Goal: Check status: Check status

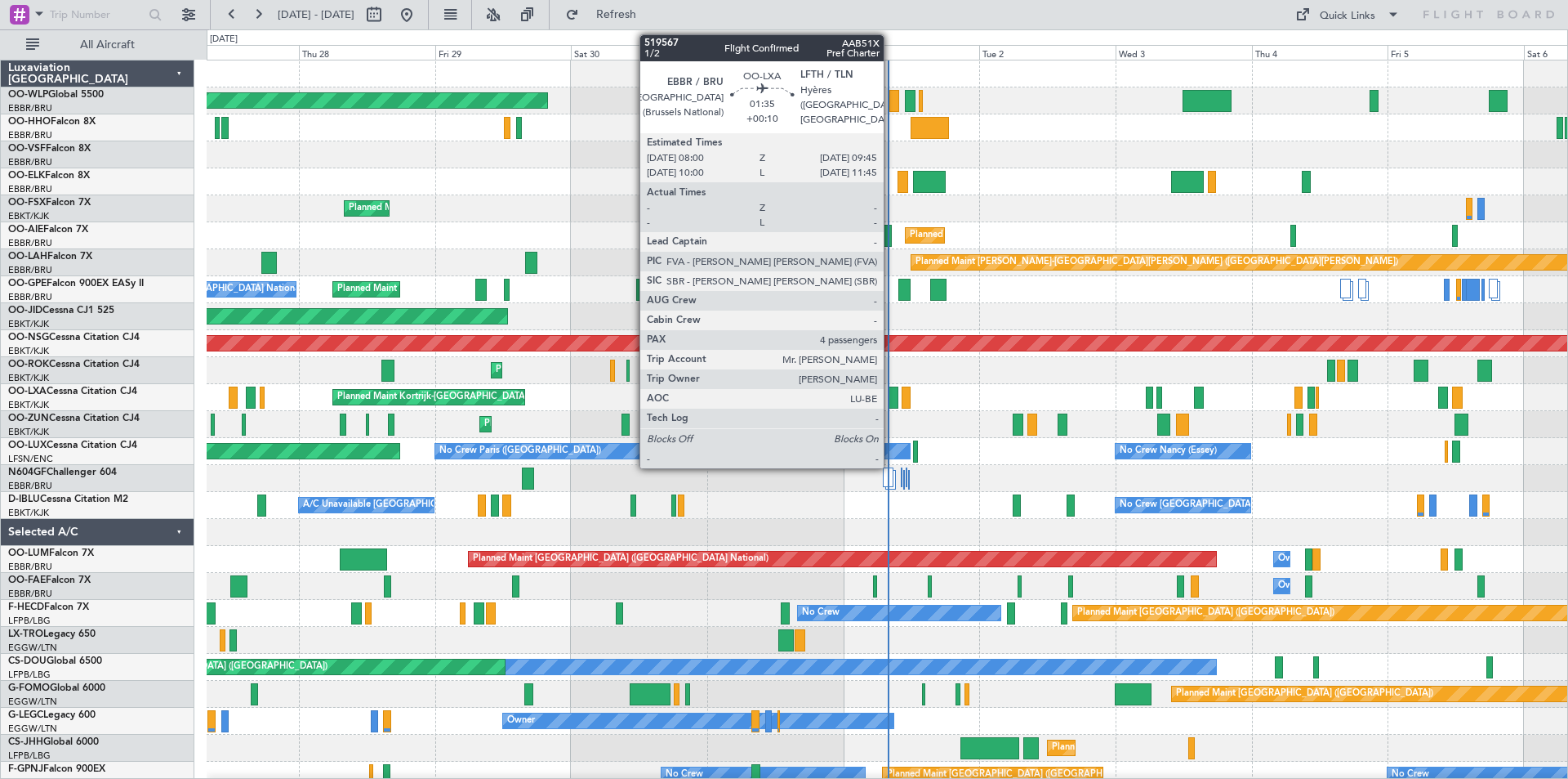
click at [891, 400] on div at bounding box center [893, 398] width 11 height 22
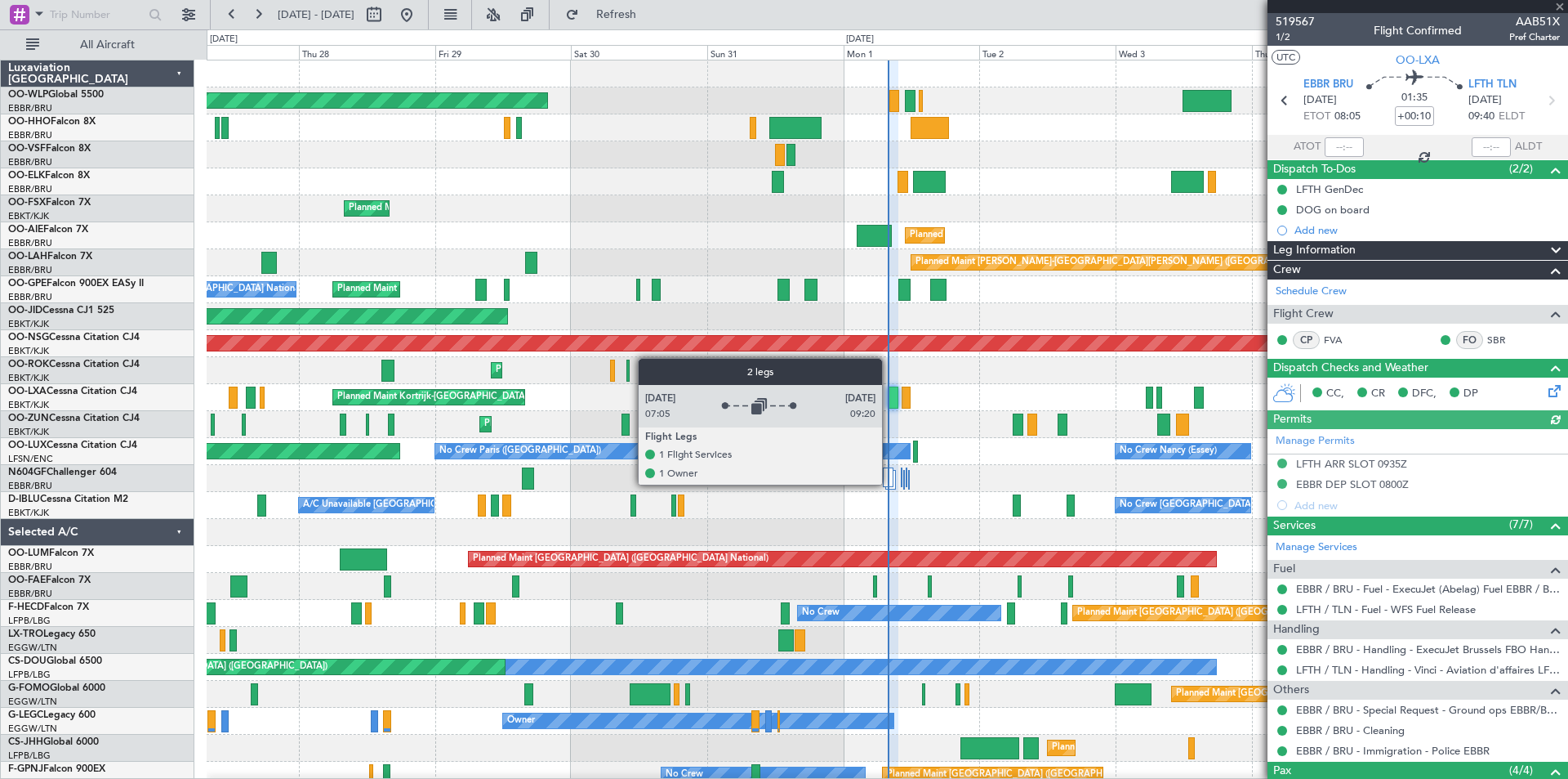
click at [890, 484] on div at bounding box center [889, 478] width 11 height 20
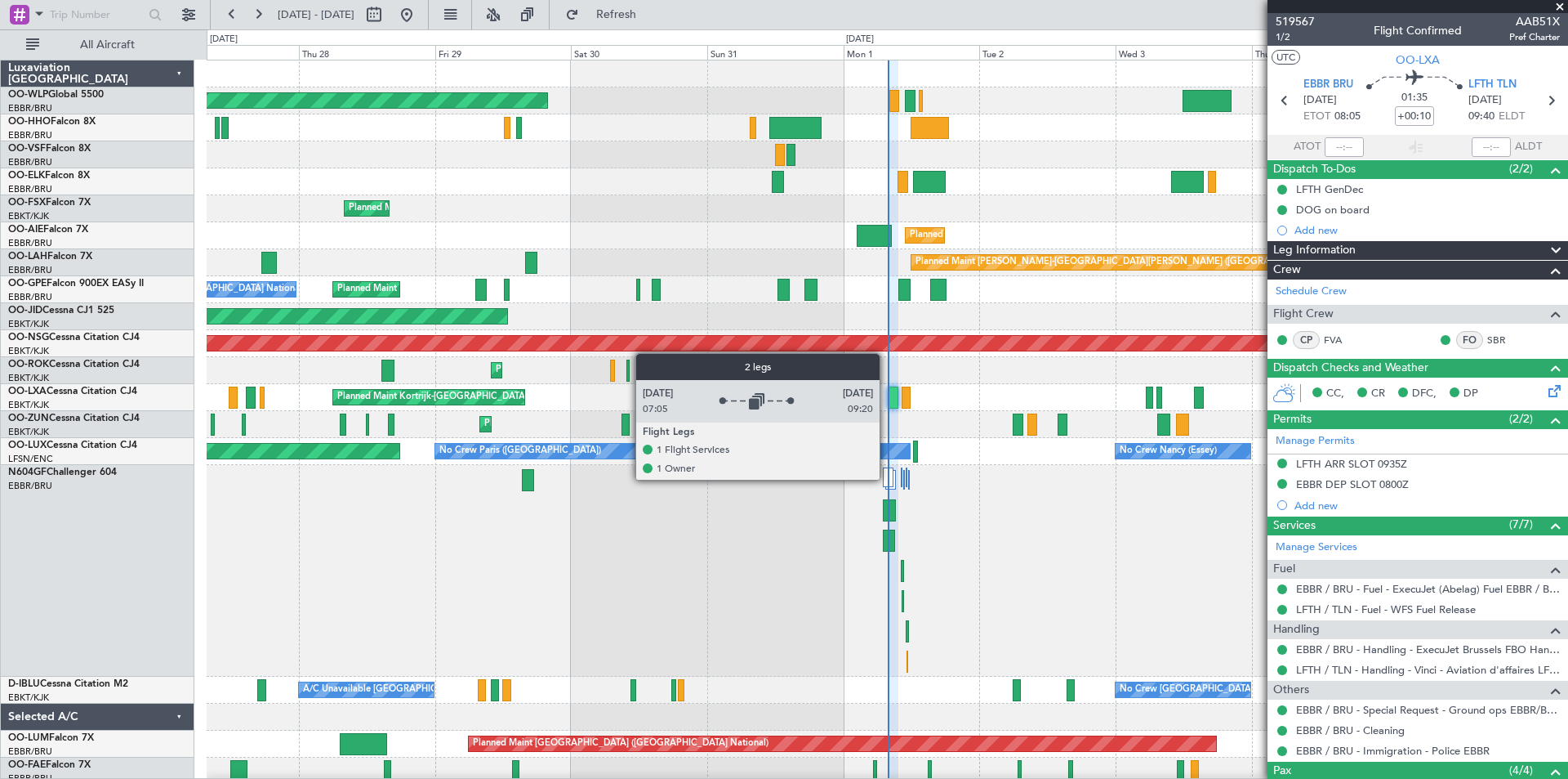
click at [887, 479] on div at bounding box center [889, 478] width 11 height 20
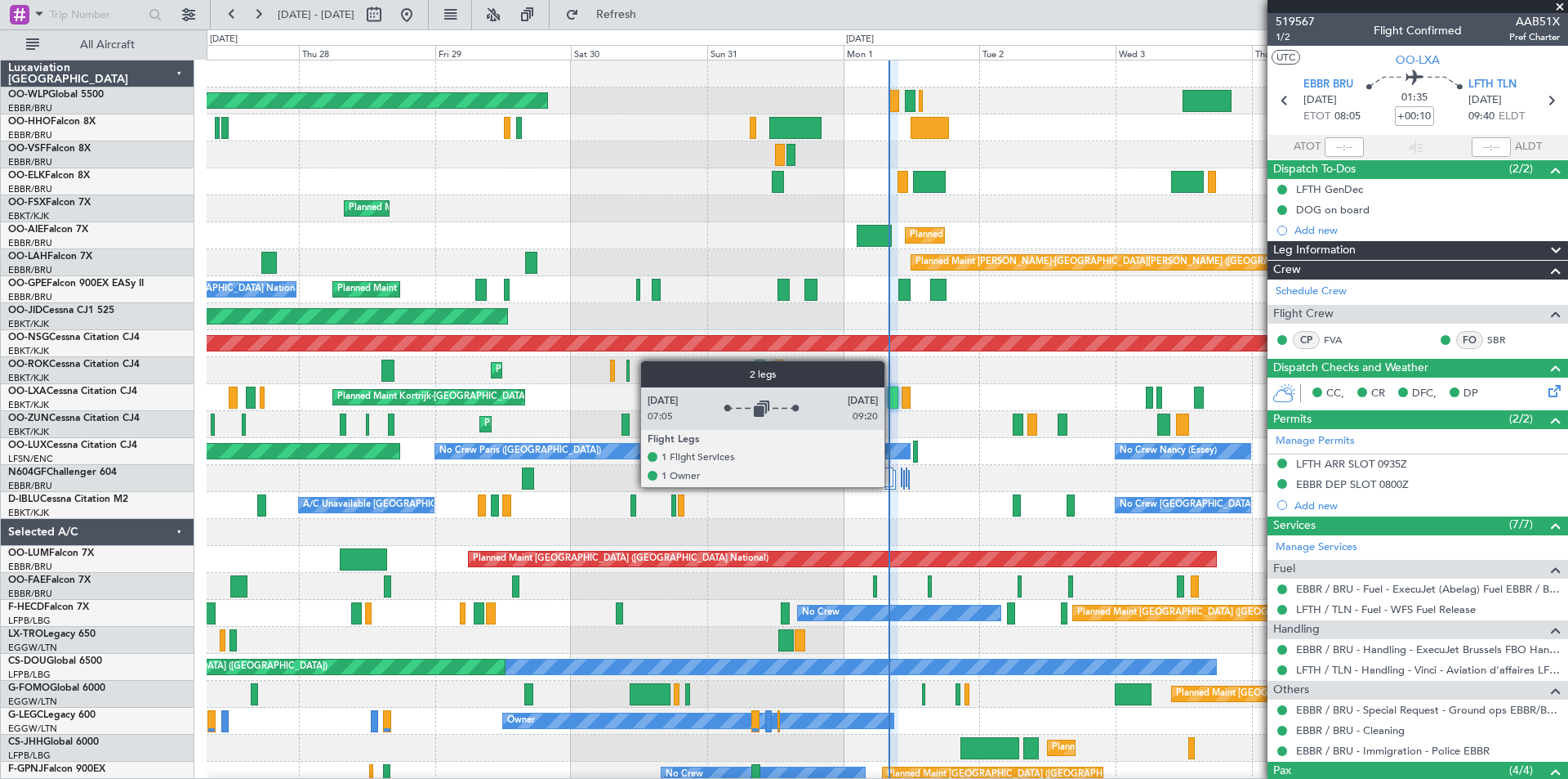
click at [892, 486] on div at bounding box center [889, 478] width 11 height 20
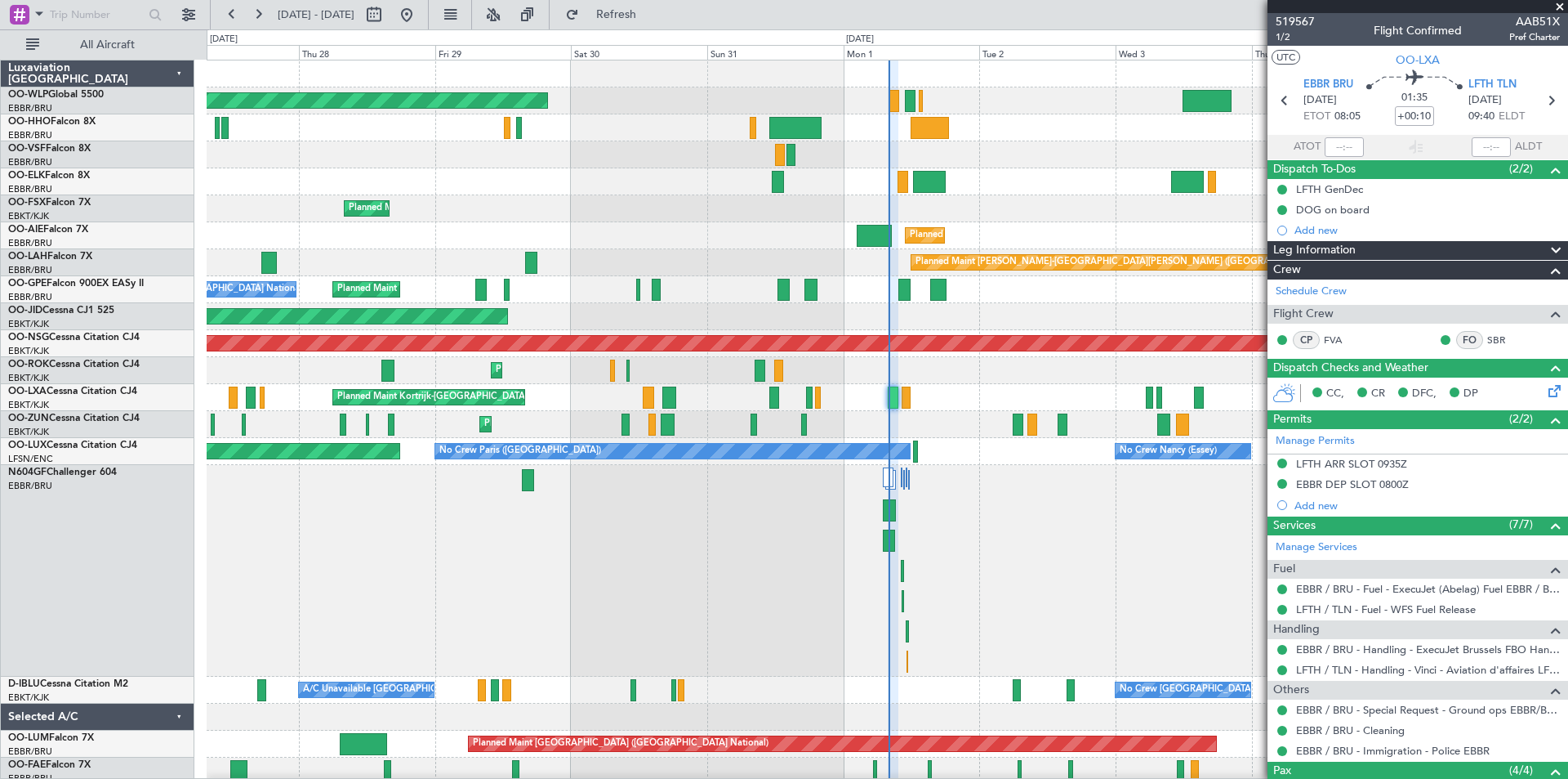
drag, startPoint x: 974, startPoint y: 276, endPoint x: 653, endPoint y: 170, distance: 338.0
drag, startPoint x: 653, startPoint y: 170, endPoint x: 449, endPoint y: 7, distance: 261.1
click at [420, 7] on button at bounding box center [407, 15] width 26 height 26
click at [387, 12] on button at bounding box center [374, 15] width 26 height 26
select select "8"
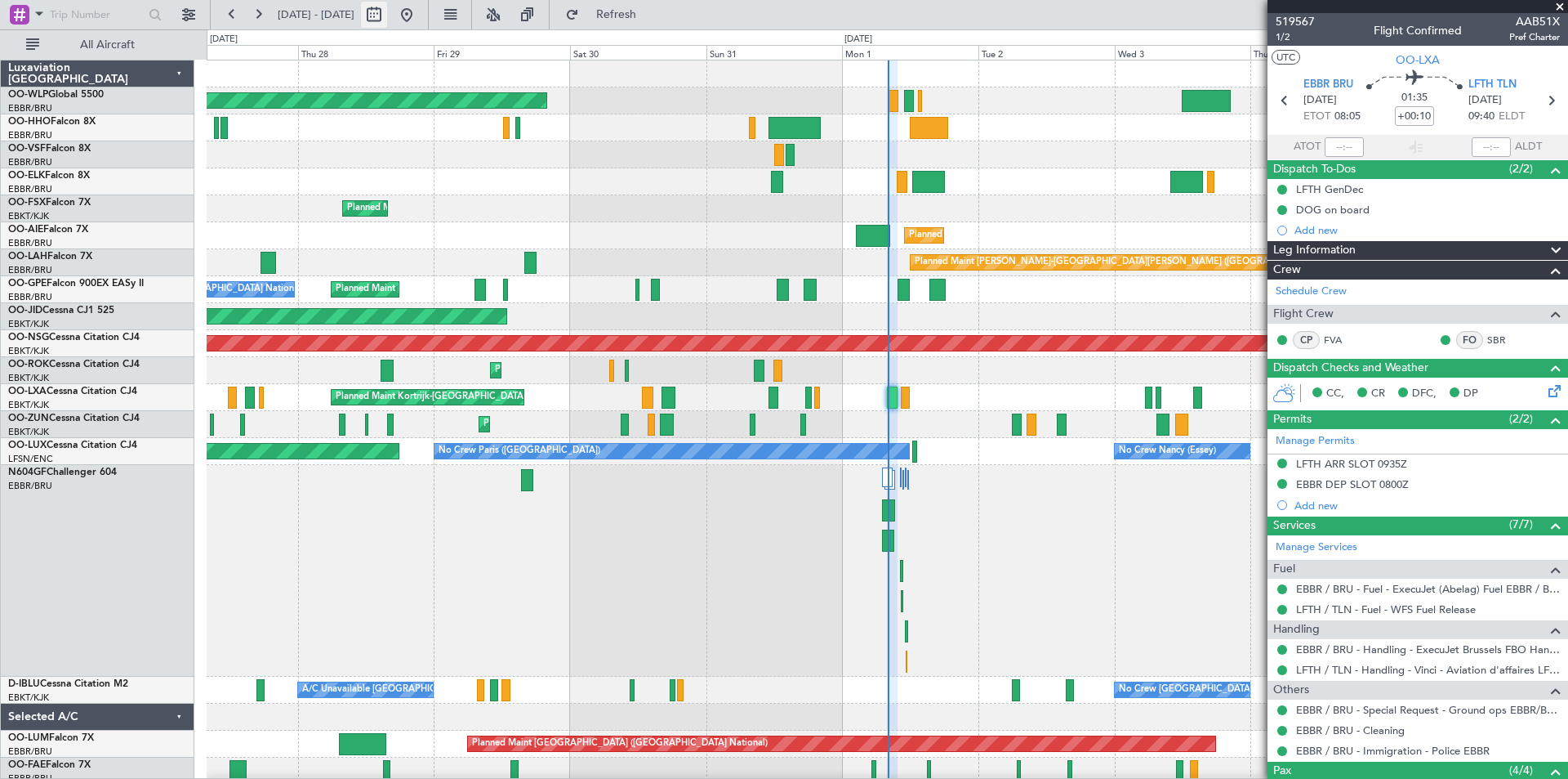
select select "2025"
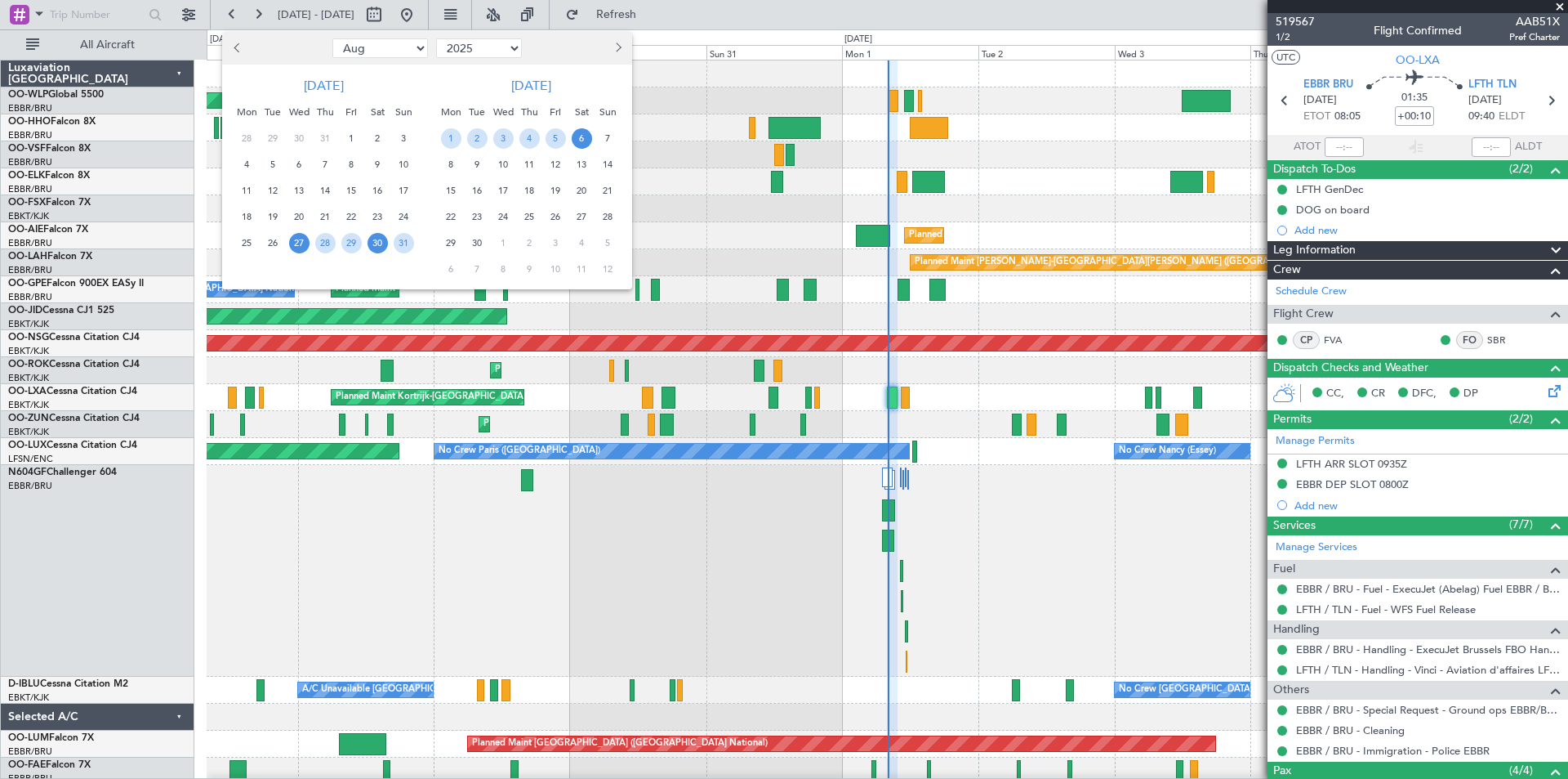
click at [374, 247] on span "30" at bounding box center [377, 243] width 20 height 20
click at [578, 159] on span "13" at bounding box center [582, 165] width 20 height 20
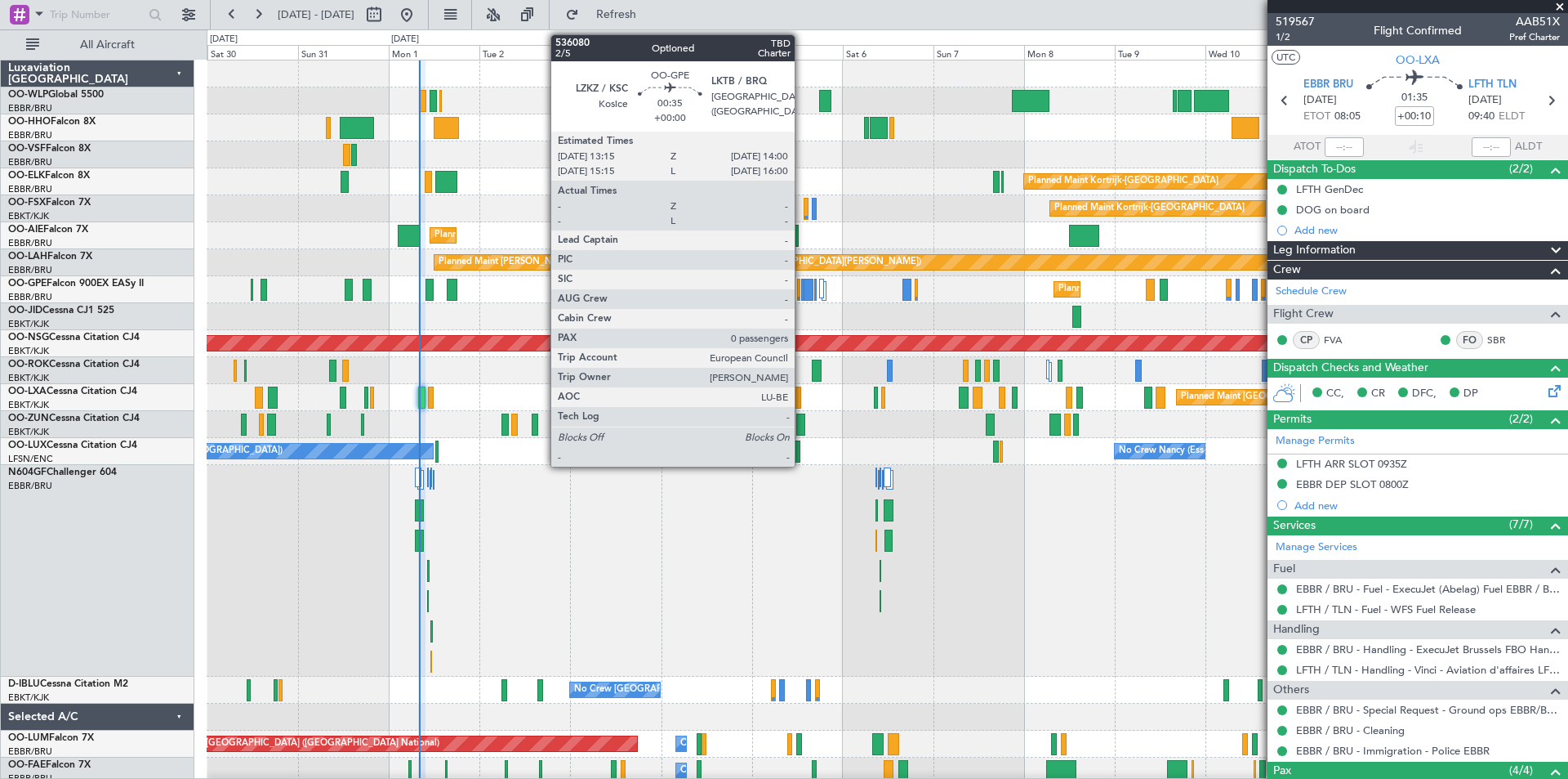
click at [802, 290] on div at bounding box center [803, 289] width 4 height 22
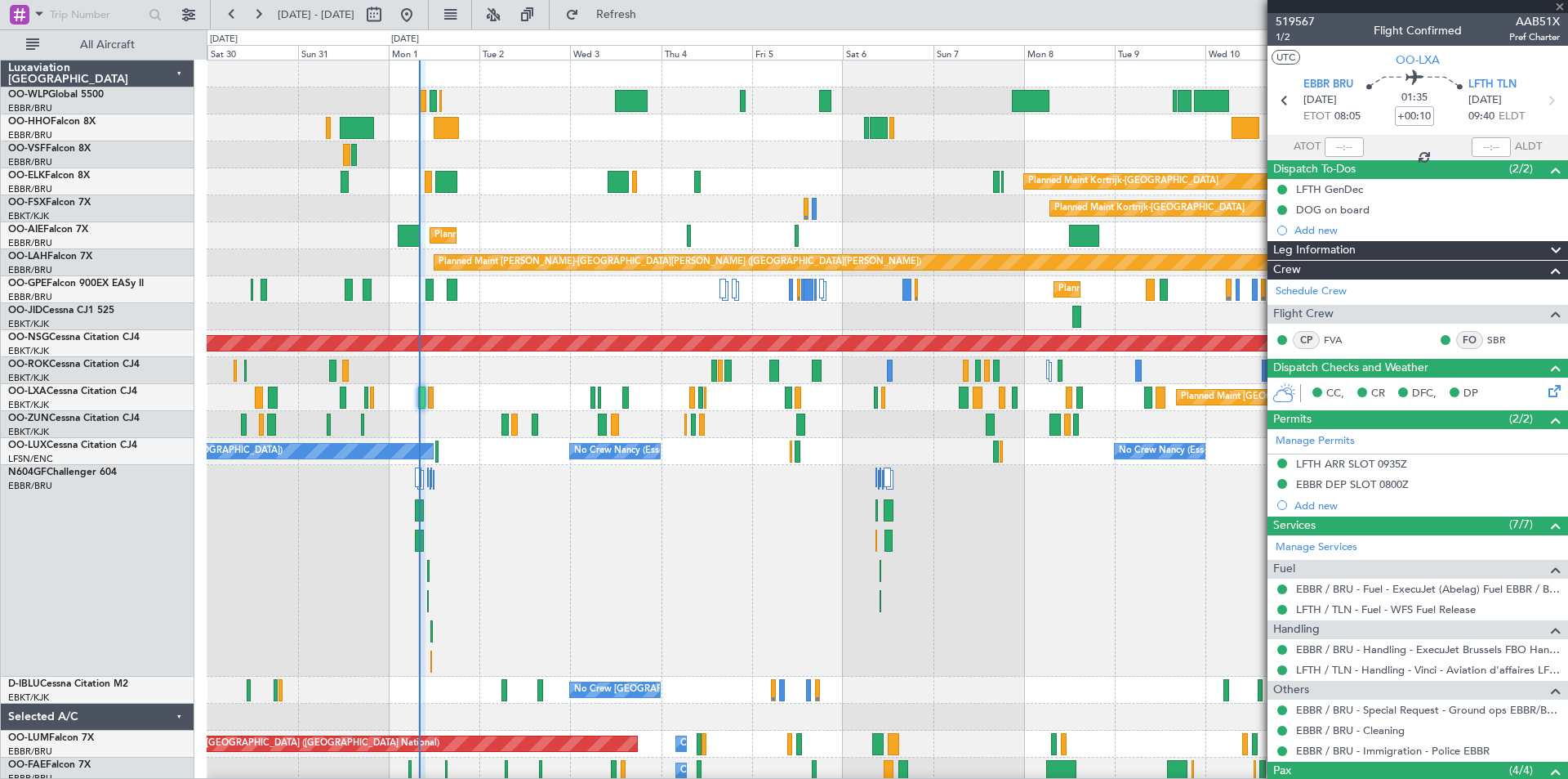
type input "0"
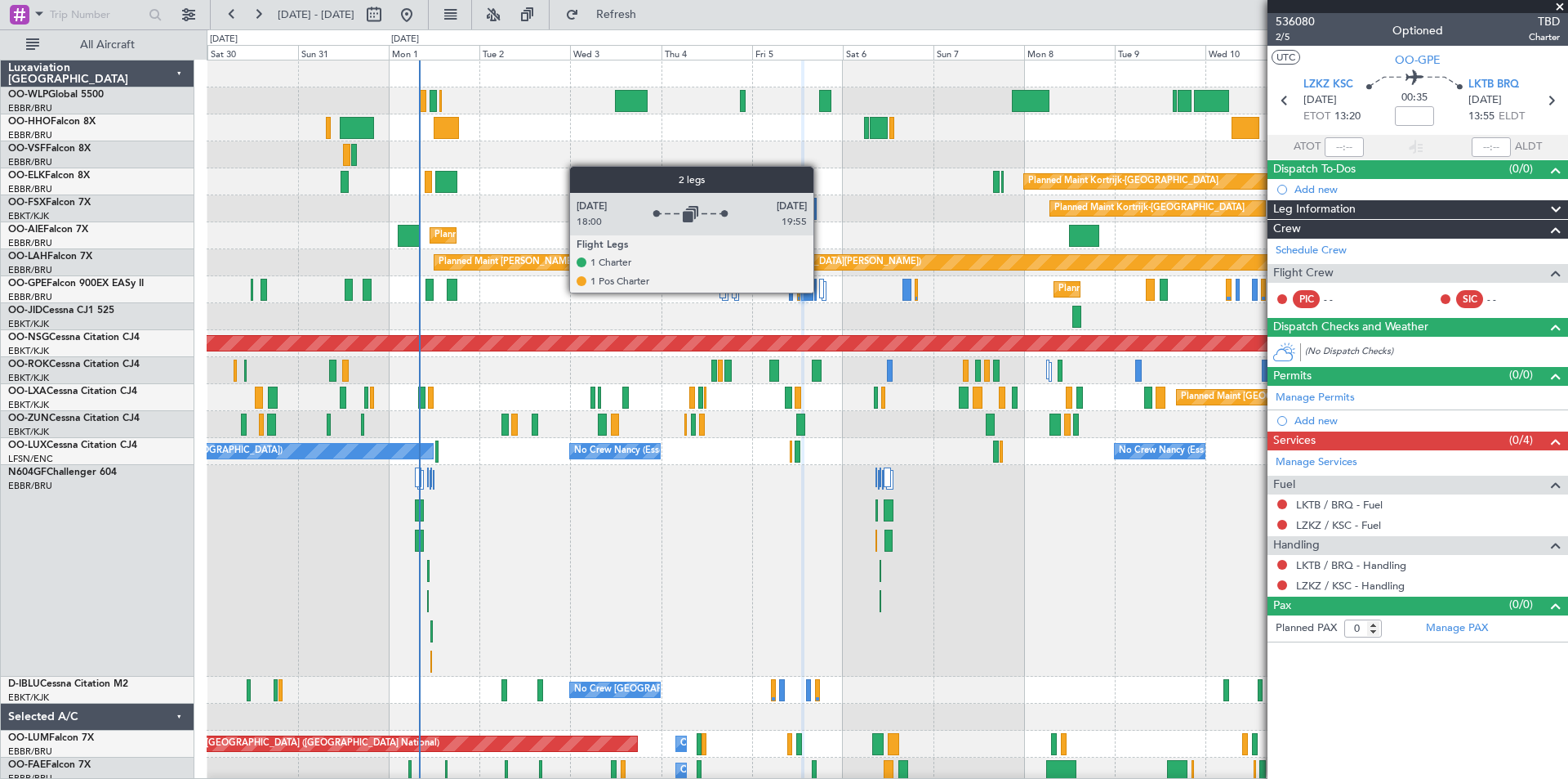
click at [820, 292] on div at bounding box center [821, 288] width 5 height 20
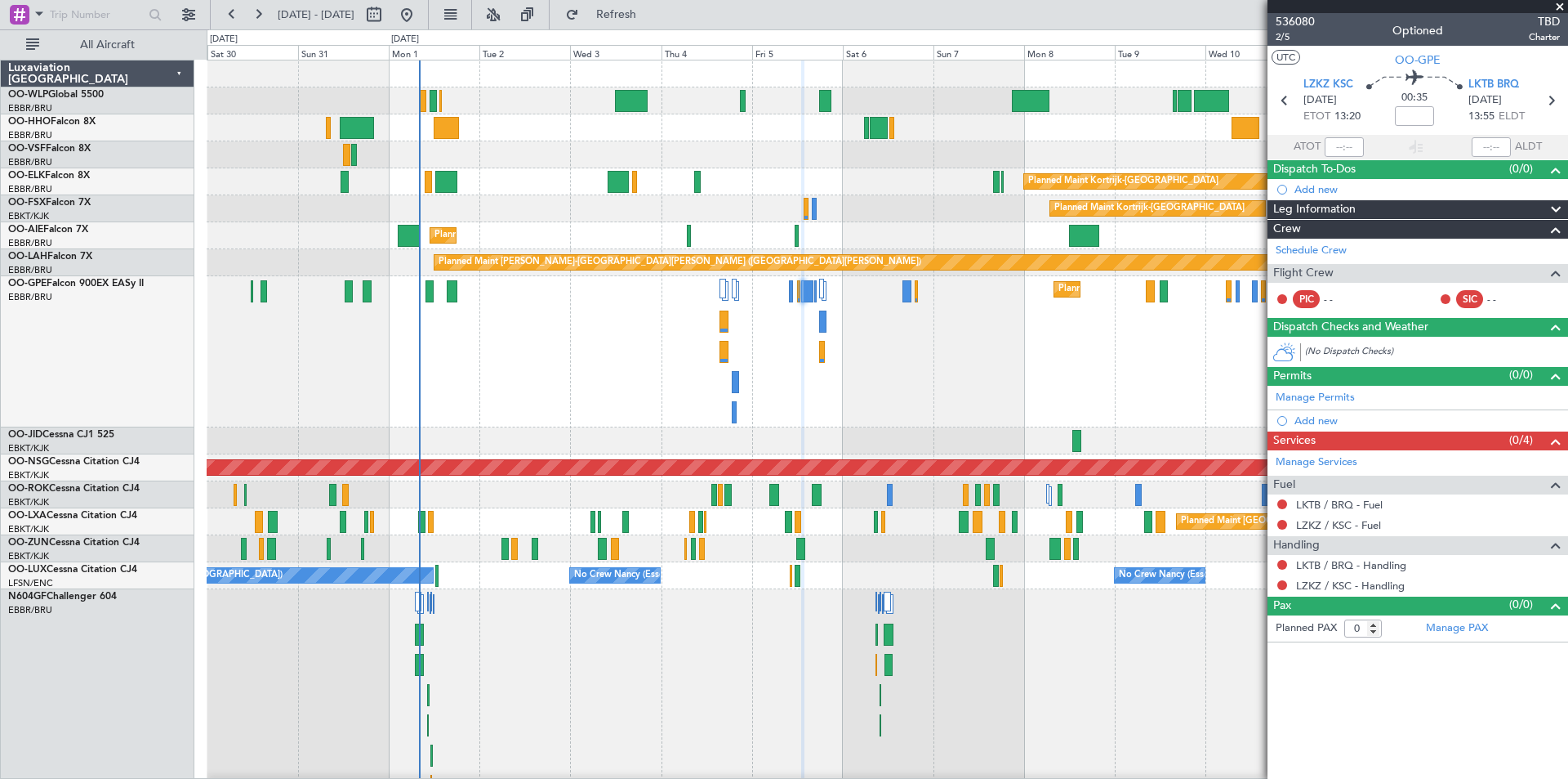
scroll to position [2, 0]
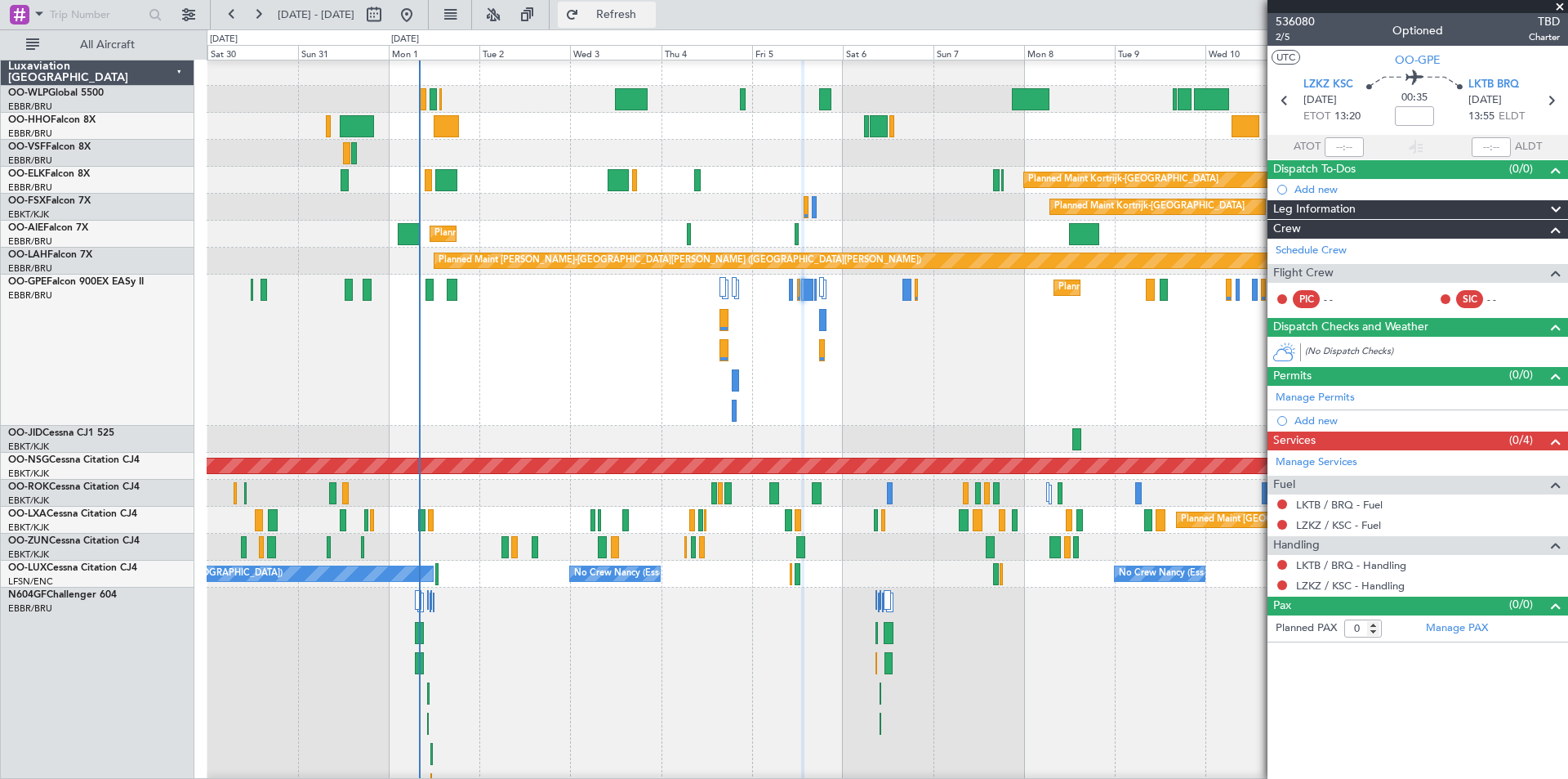
click at [642, 27] on button "Refresh" at bounding box center [607, 15] width 98 height 26
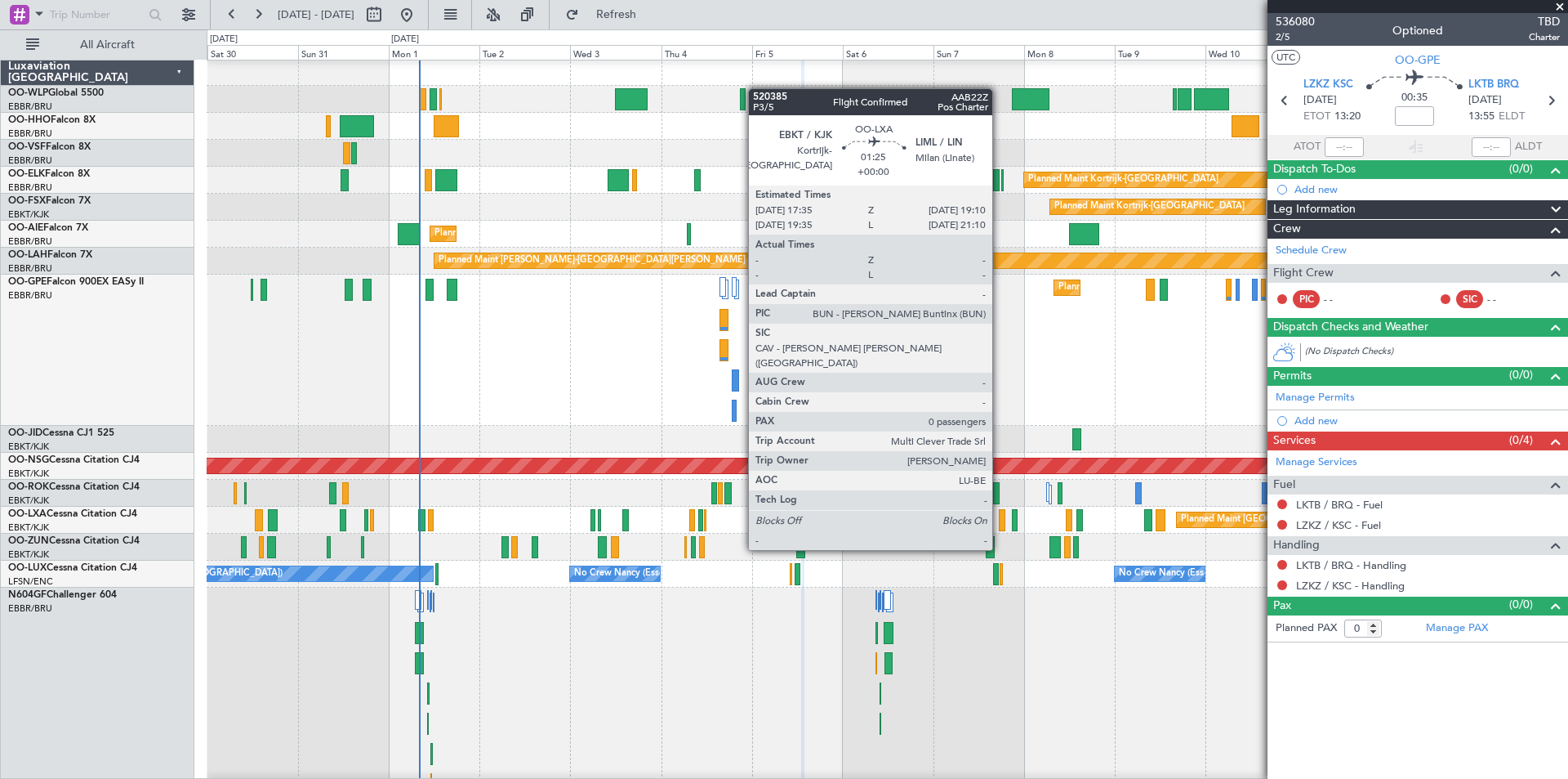
click at [1000, 519] on div at bounding box center [1001, 520] width 6 height 22
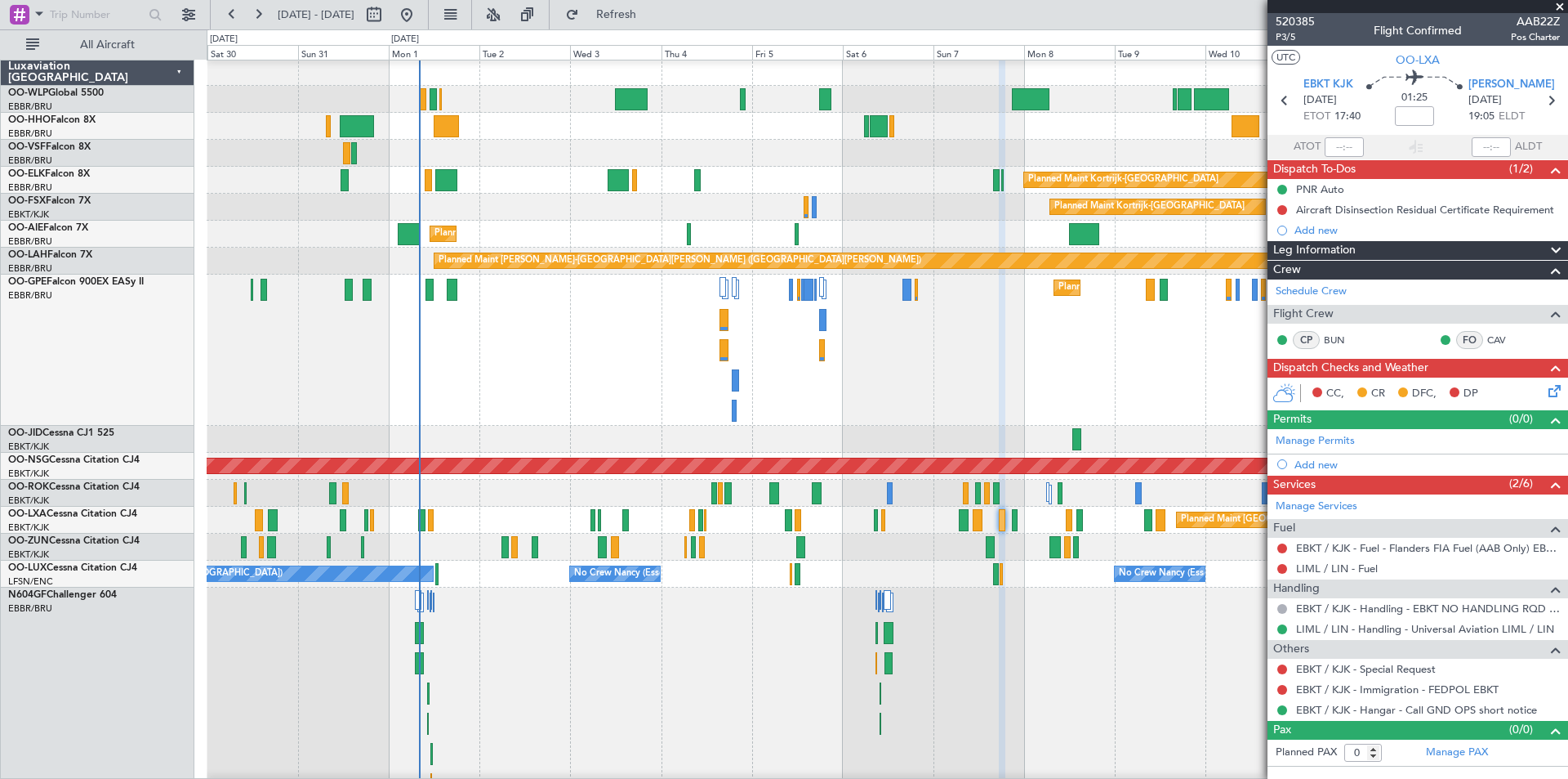
click at [1567, 5] on span at bounding box center [1560, 7] width 16 height 15
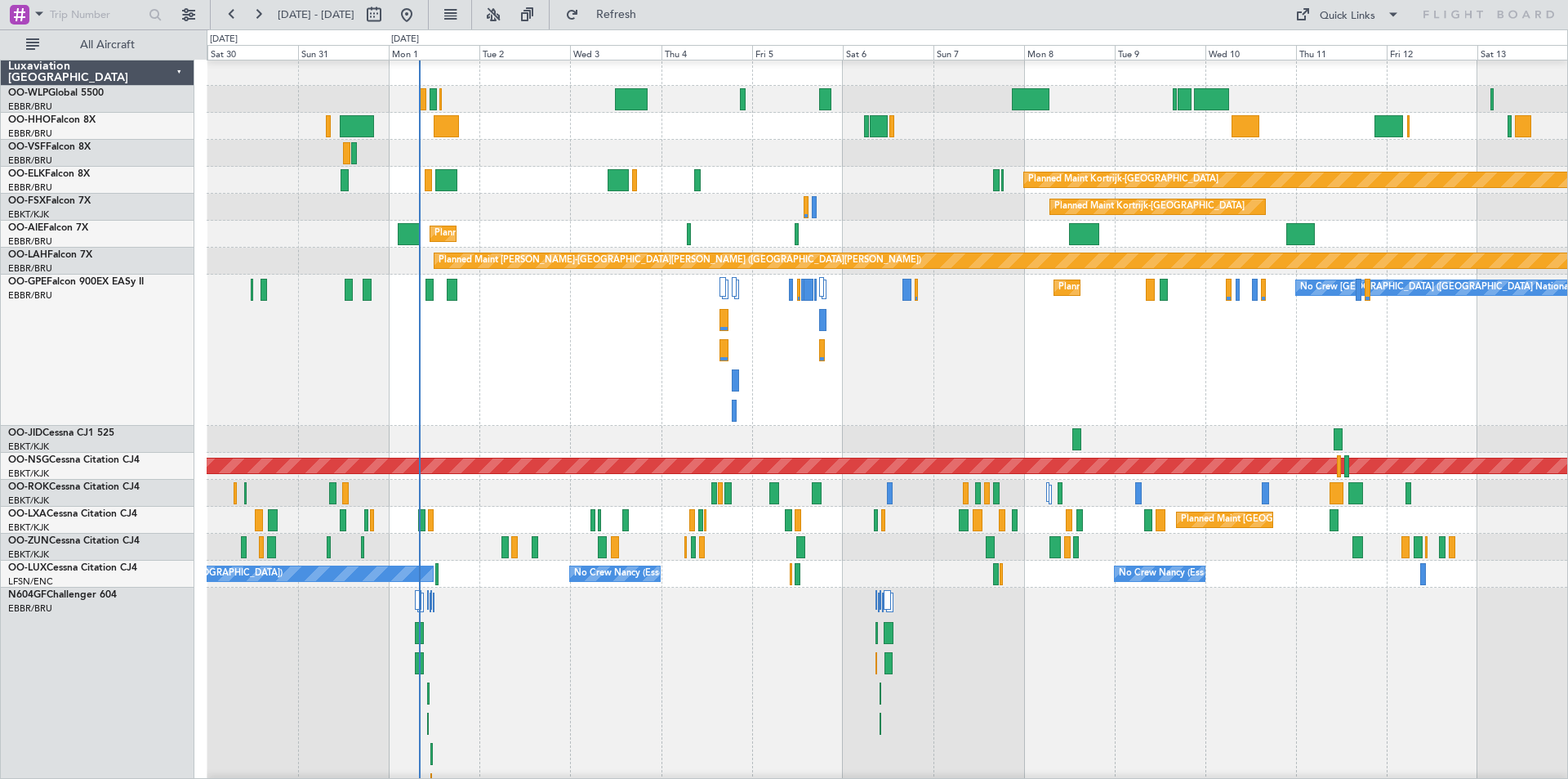
click at [1360, 31] on div "0 0 Sat 30 Sun 31 Mon 1 [DATE] Wed 3 Thu 4 [DATE] Sat 6 Sun 7 Mon 8 Tue 9 Wed 1…" at bounding box center [887, 45] width 1360 height 29
click at [1351, 15] on div "Quick Links" at bounding box center [1347, 16] width 55 height 16
click at [1346, 39] on button "Trip Builder" at bounding box center [1348, 54] width 123 height 39
click at [1006, 519] on div "Planned Maint [GEOGRAPHIC_DATA] ([GEOGRAPHIC_DATA] National) Planned Maint [GEO…" at bounding box center [887, 521] width 1361 height 27
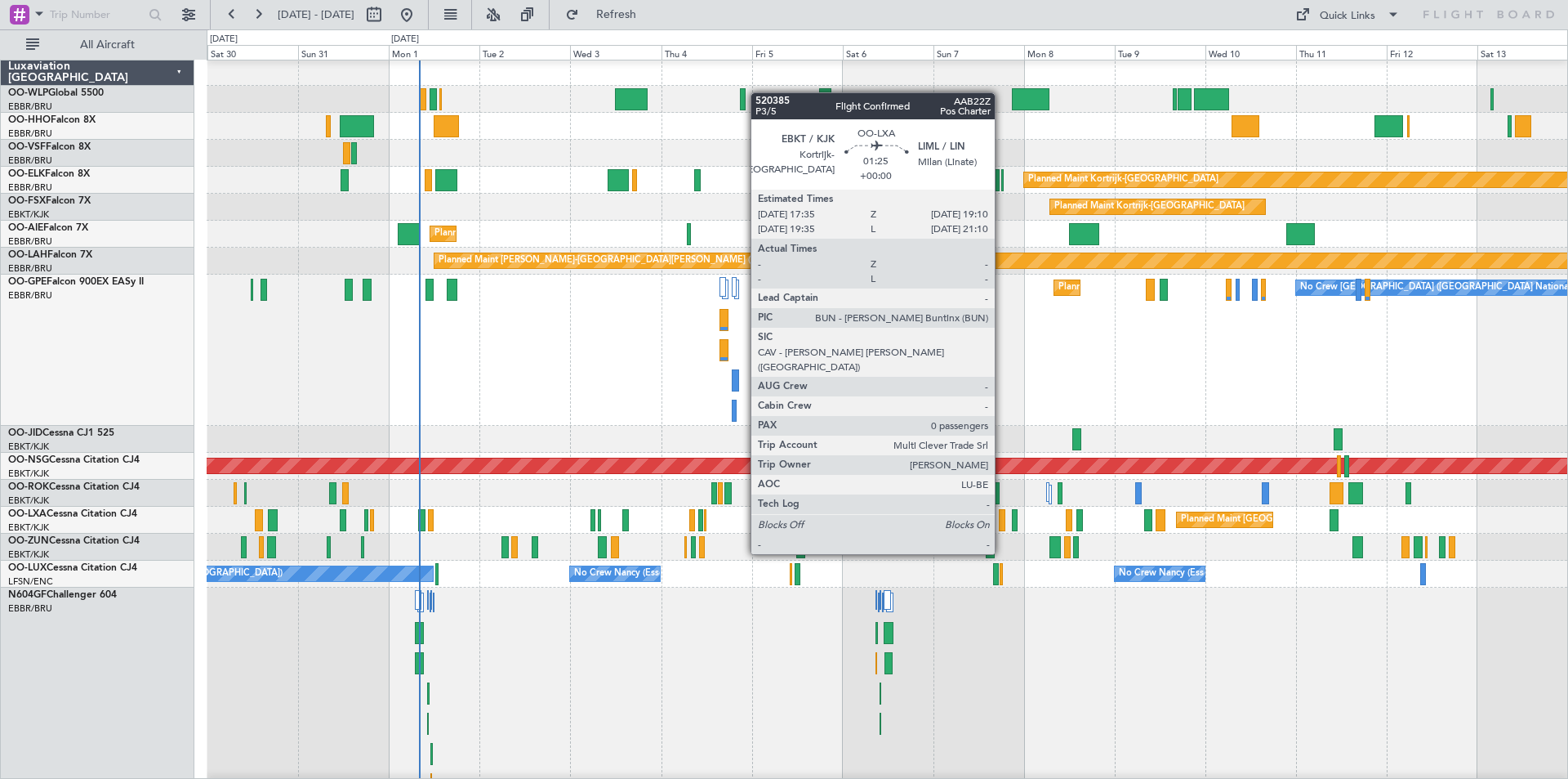
click at [1002, 523] on div at bounding box center [1001, 520] width 6 height 22
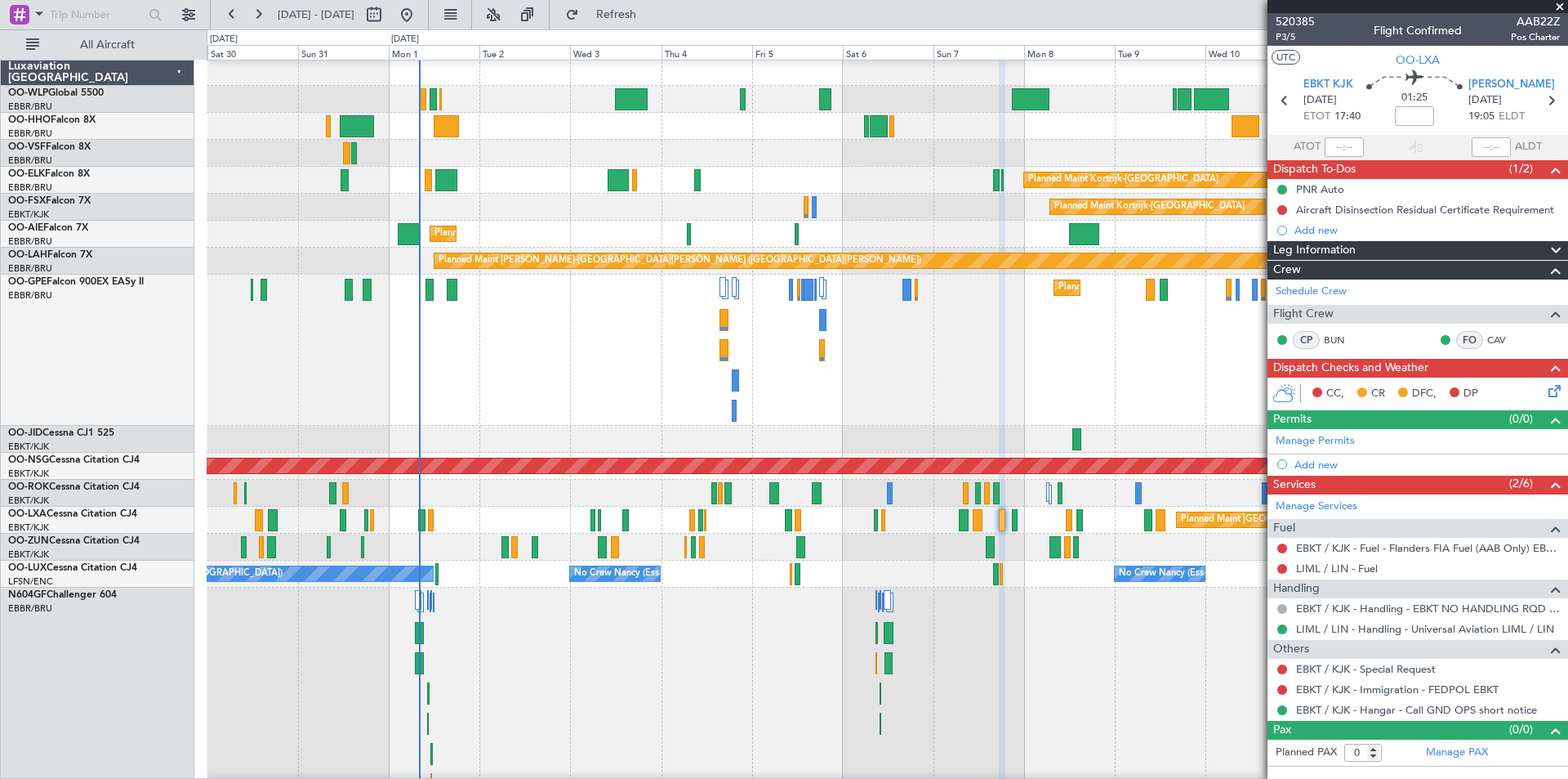
click at [1561, 8] on span at bounding box center [1560, 7] width 16 height 15
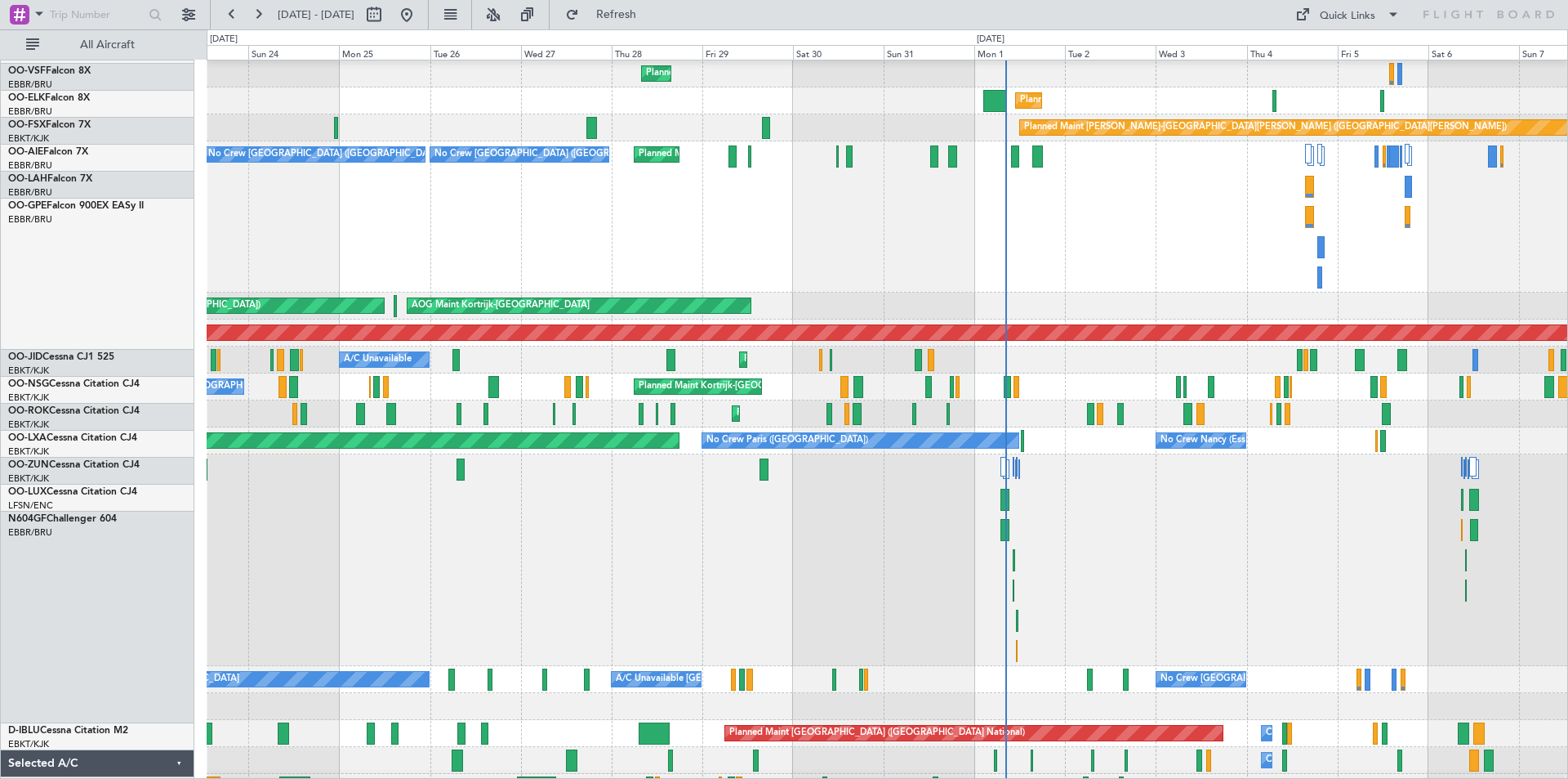
scroll to position [144, 0]
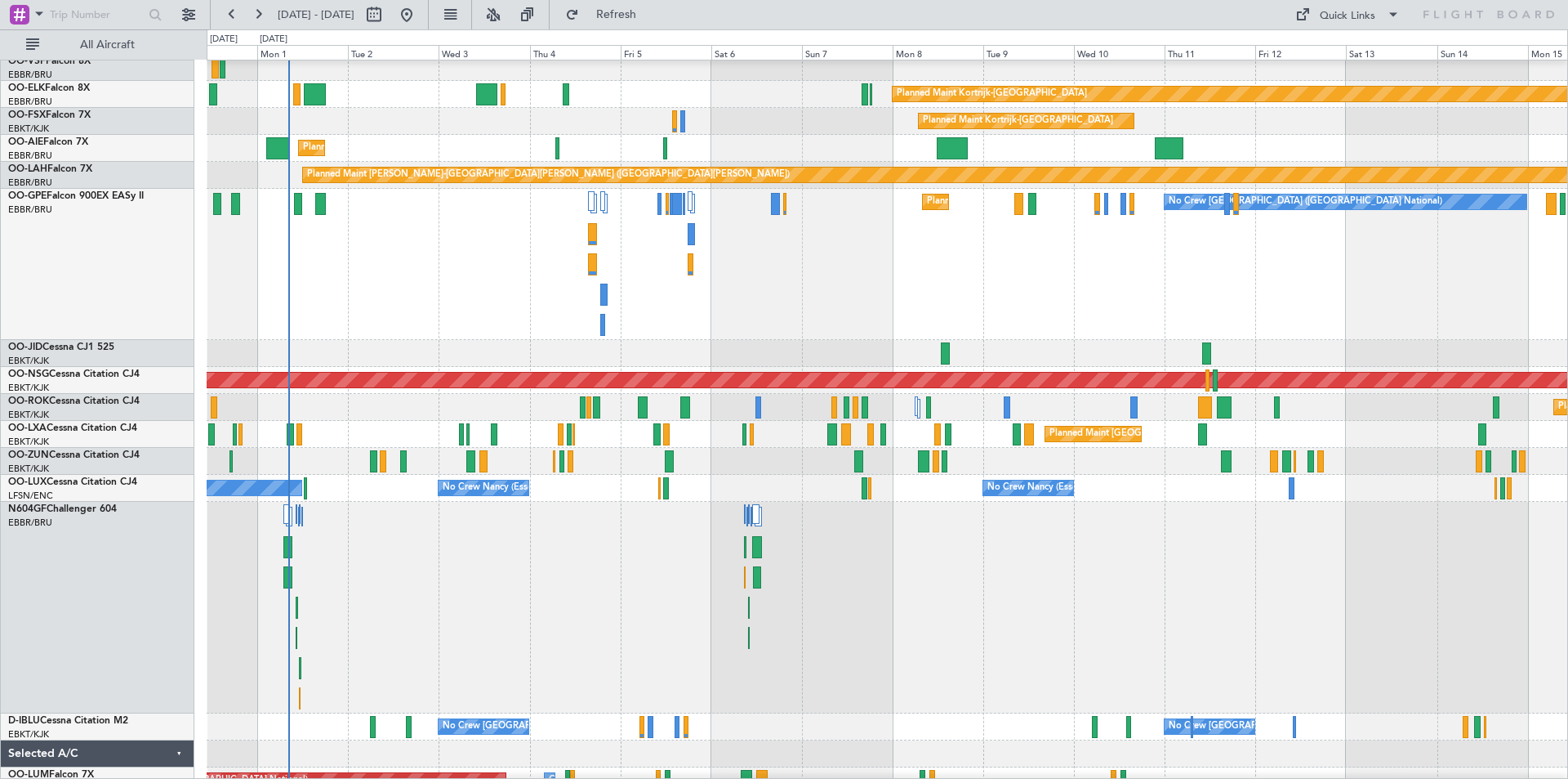
click at [349, 430] on div "Planned Maint [GEOGRAPHIC_DATA] ([GEOGRAPHIC_DATA] National) Planned Maint [GEO…" at bounding box center [887, 434] width 1361 height 27
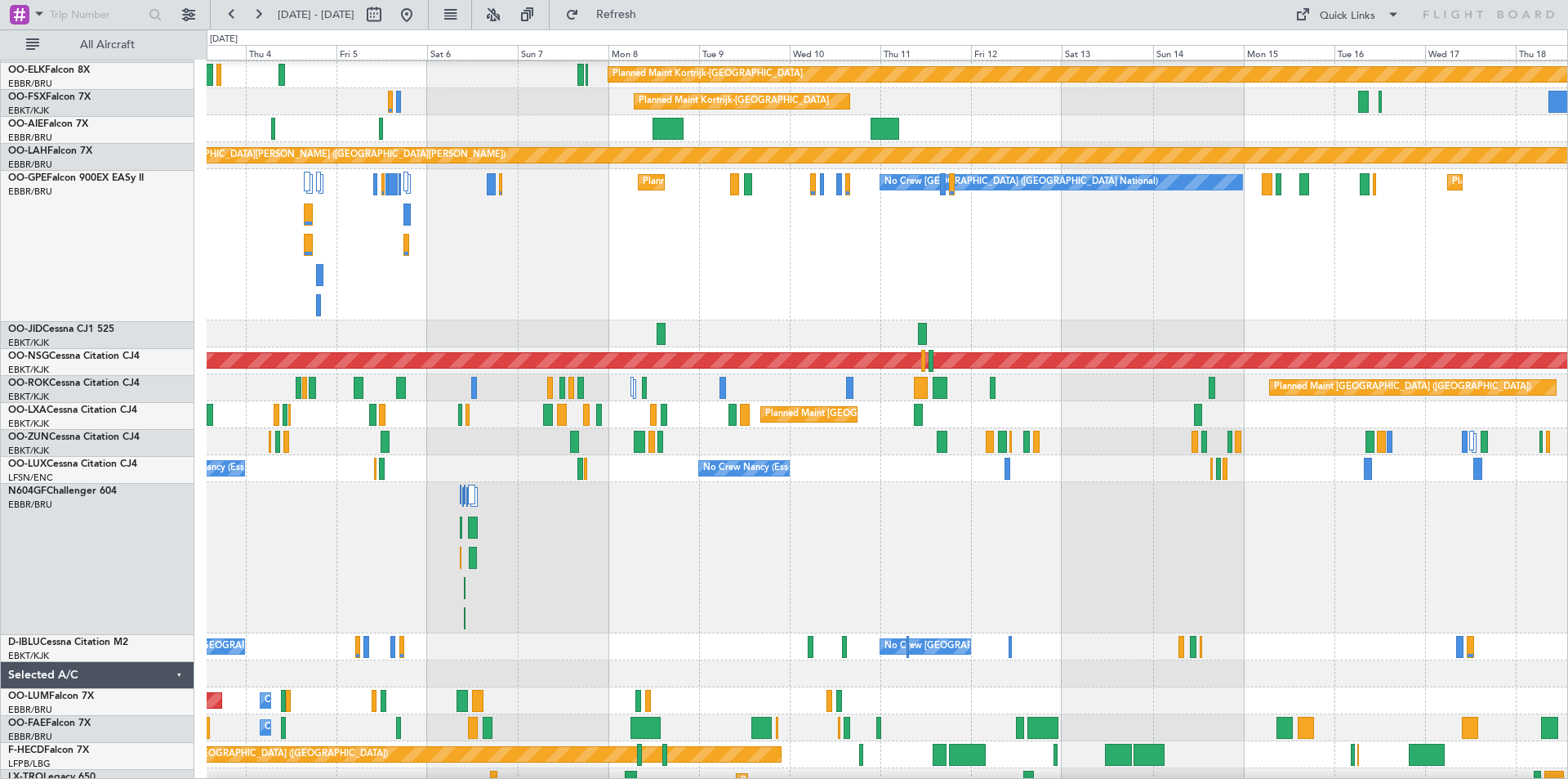
scroll to position [107, 0]
click at [467, 467] on div "No Crew [PERSON_NAME] ([PERSON_NAME]) No Crew [PERSON_NAME] ([PERSON_NAME]) No …" at bounding box center [887, 469] width 1361 height 27
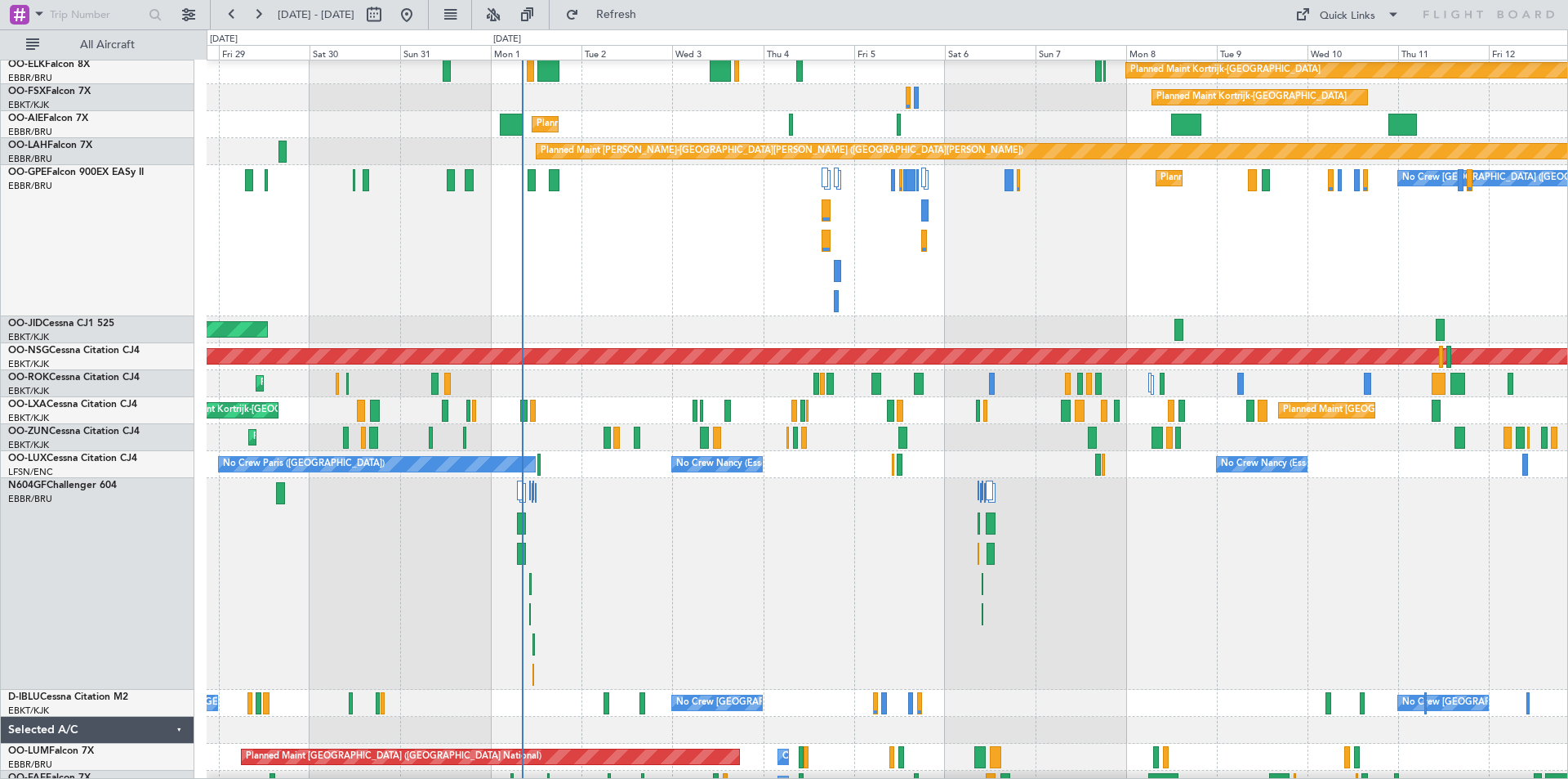
scroll to position [116, 0]
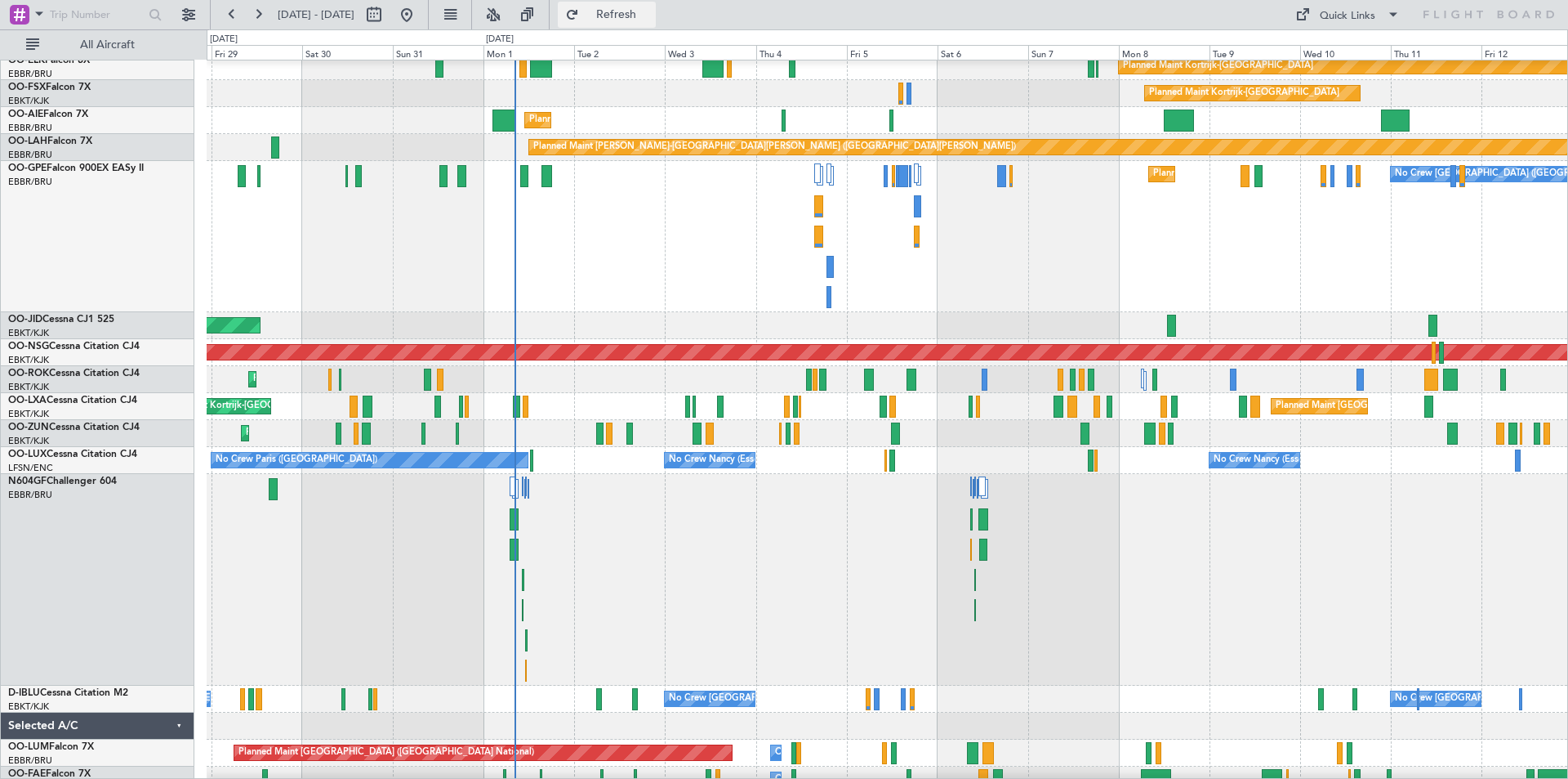
click at [651, 14] on span "Refresh" at bounding box center [616, 15] width 68 height 12
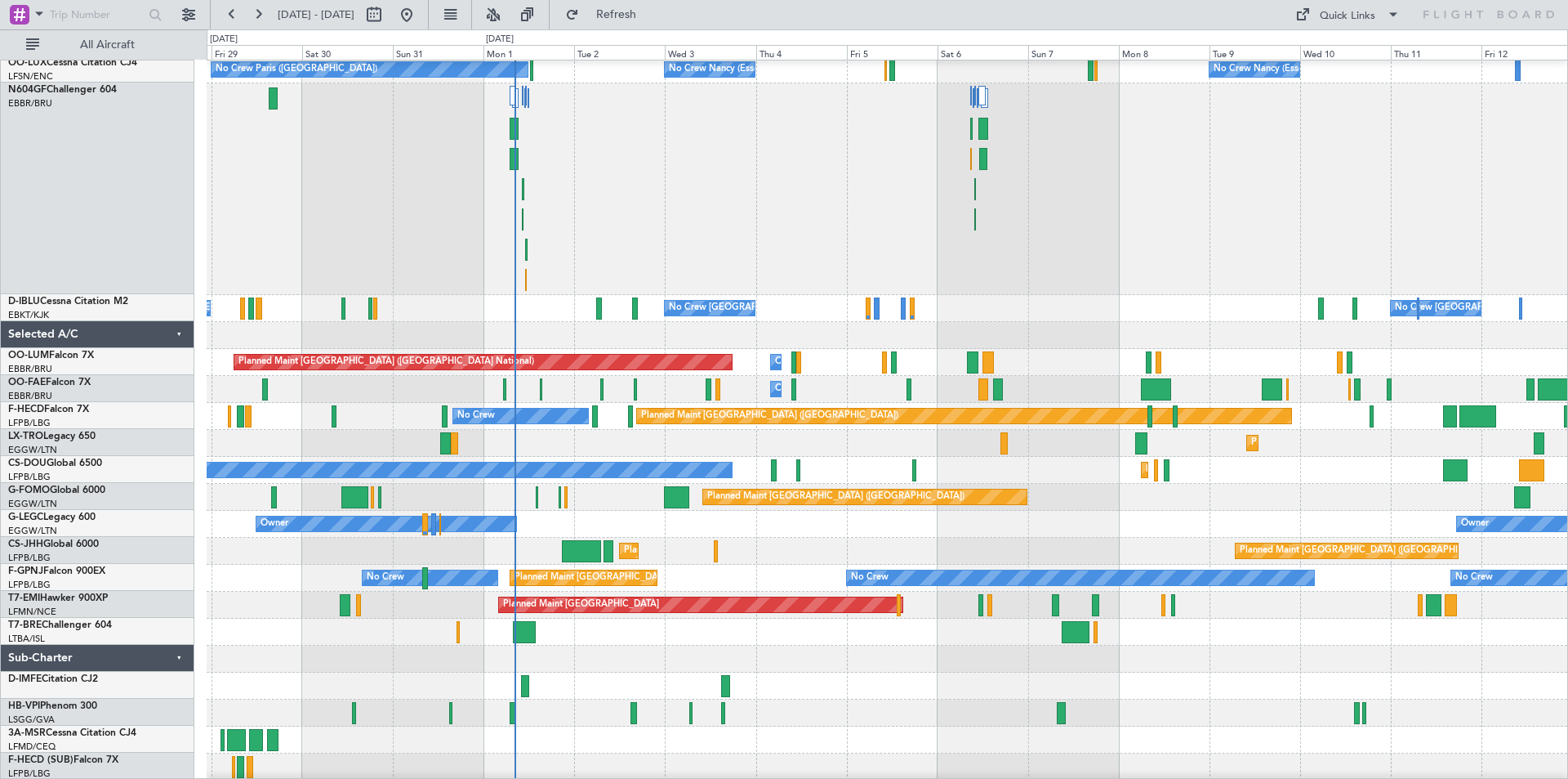
scroll to position [0, 0]
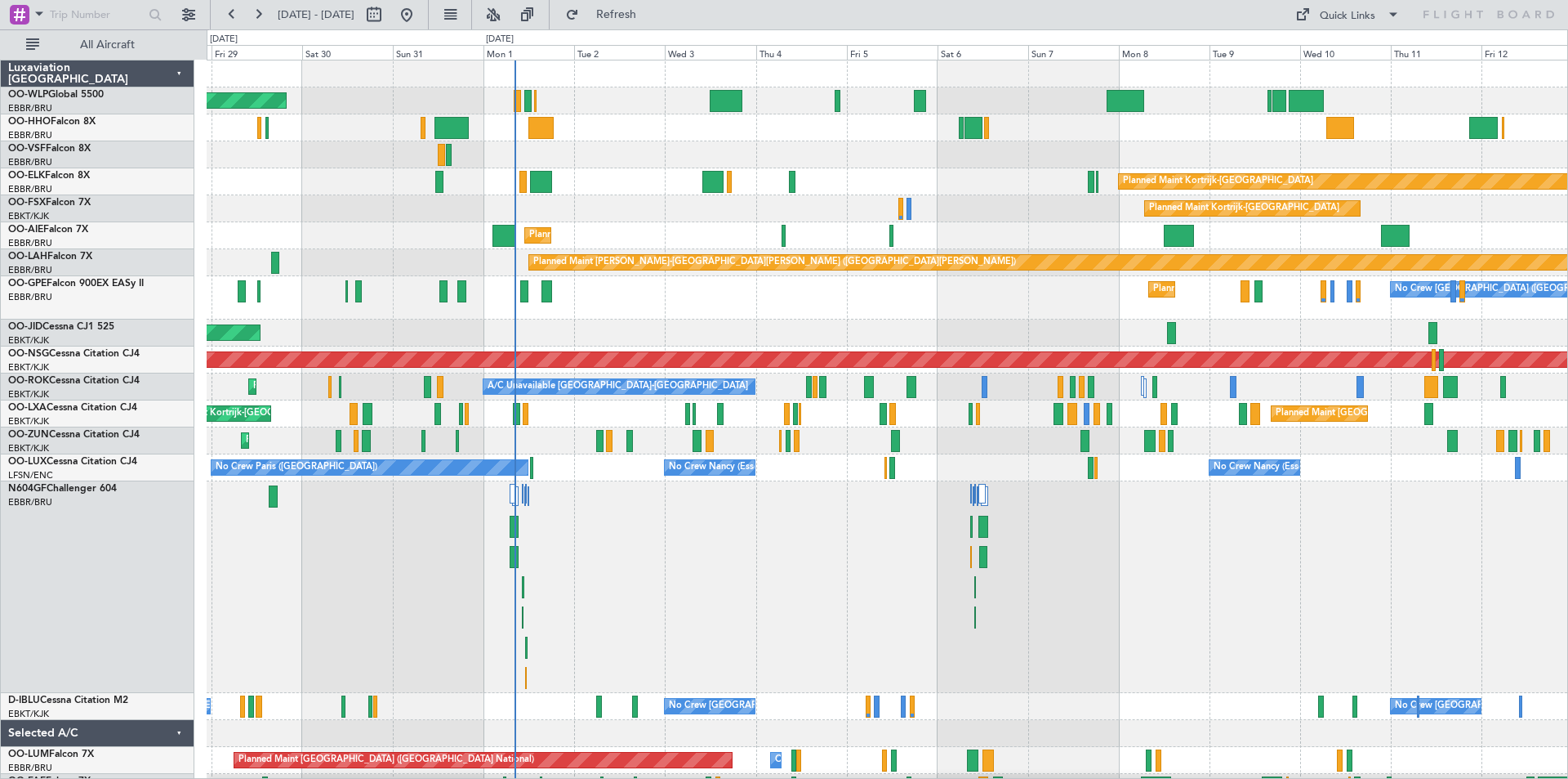
click at [626, 632] on div at bounding box center [887, 587] width 1361 height 212
click at [420, 12] on button at bounding box center [407, 15] width 26 height 26
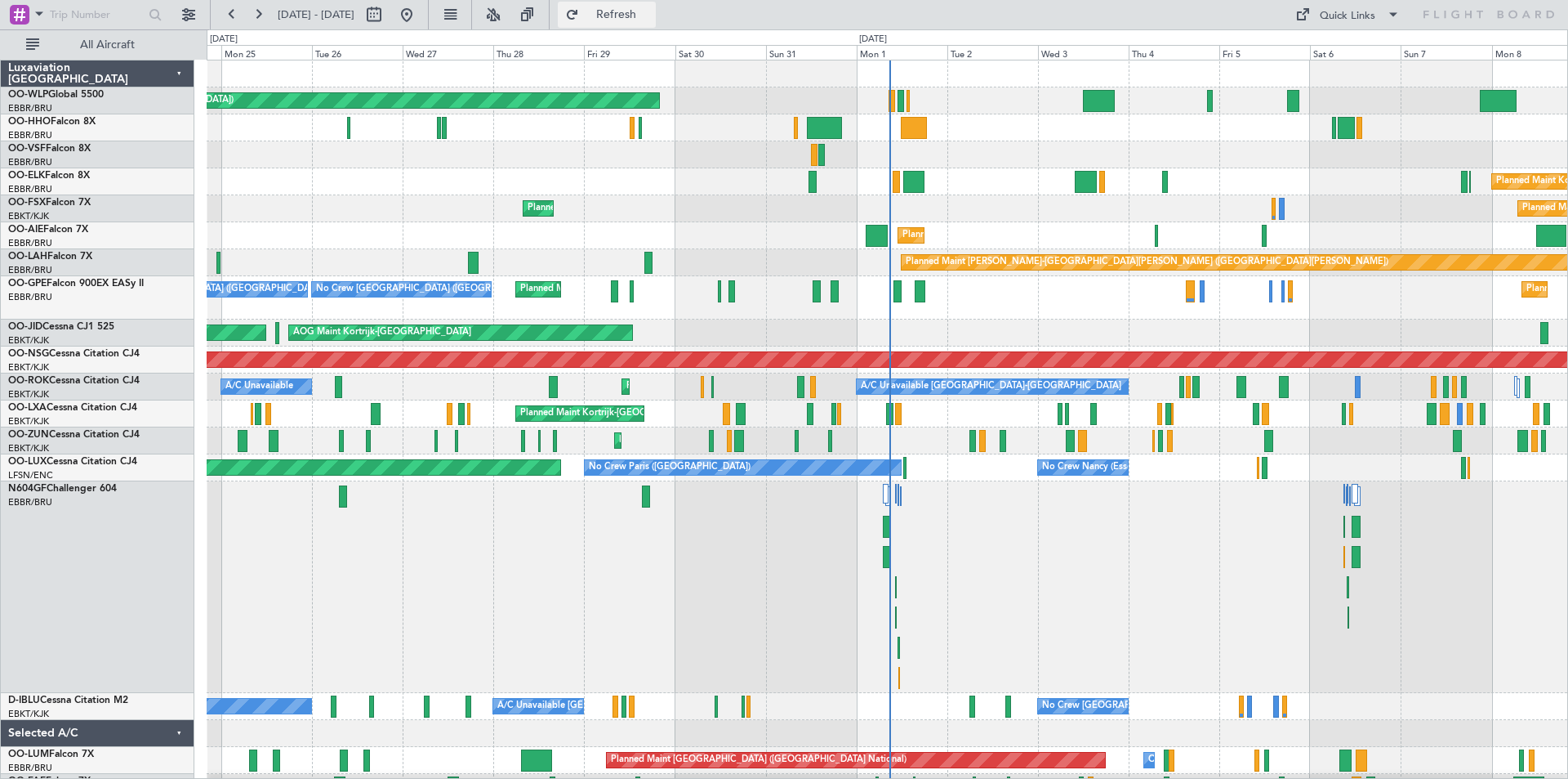
click at [624, 14] on button "Refresh" at bounding box center [607, 15] width 98 height 26
click at [138, 628] on div "N604GF Challenger 604 EBBR/BRU [GEOGRAPHIC_DATA] ([GEOGRAPHIC_DATA])" at bounding box center [97, 587] width 194 height 212
click at [651, 20] on span "Refresh" at bounding box center [616, 15] width 68 height 12
